Goal: Use online tool/utility

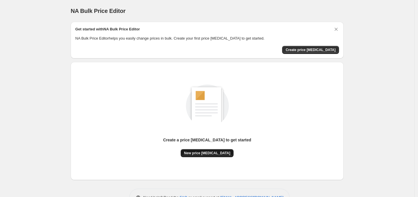
click at [220, 155] on span "New price change job" at bounding box center [207, 153] width 46 height 5
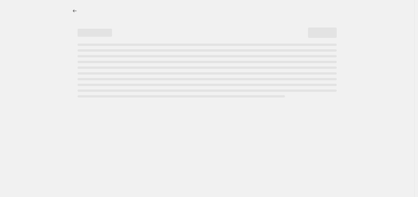
select select "percentage"
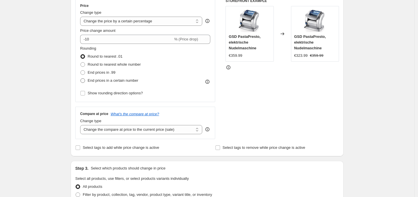
scroll to position [108, 0]
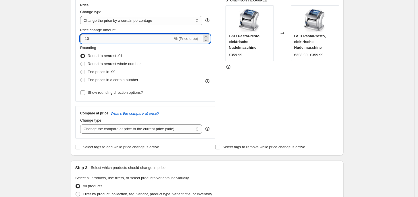
click at [112, 43] on input "-10" at bounding box center [126, 38] width 93 height 9
type input "-1"
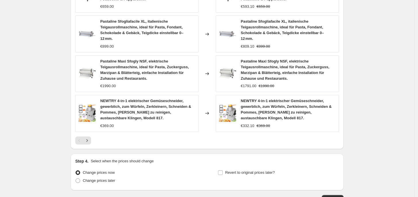
scroll to position [395, 0]
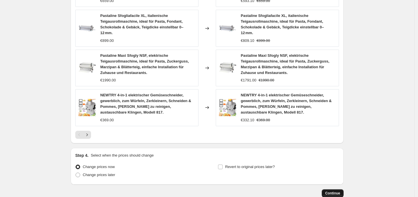
type input "-35"
click at [329, 190] on button "Continue" at bounding box center [333, 194] width 22 height 8
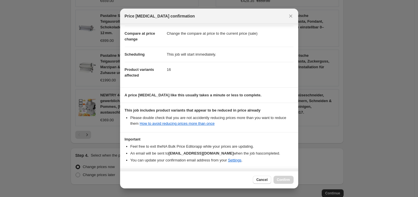
scroll to position [45, 0]
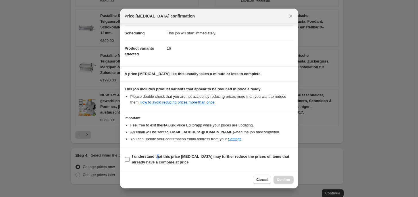
click at [159, 160] on span "I understand that this price change job may further reduce the prices of items …" at bounding box center [213, 159] width 162 height 11
click at [188, 155] on b "I understand that this price change job may further reduce the prices of items …" at bounding box center [210, 160] width 157 height 10
click at [130, 158] on input "I understand that this price change job may further reduce the prices of items …" at bounding box center [127, 160] width 5 height 5
checkbox input "true"
click at [284, 179] on span "Confirm" at bounding box center [283, 180] width 13 height 5
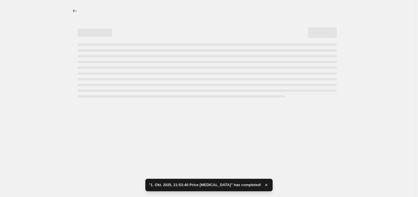
select select "percentage"
